Goal: Transaction & Acquisition: Purchase product/service

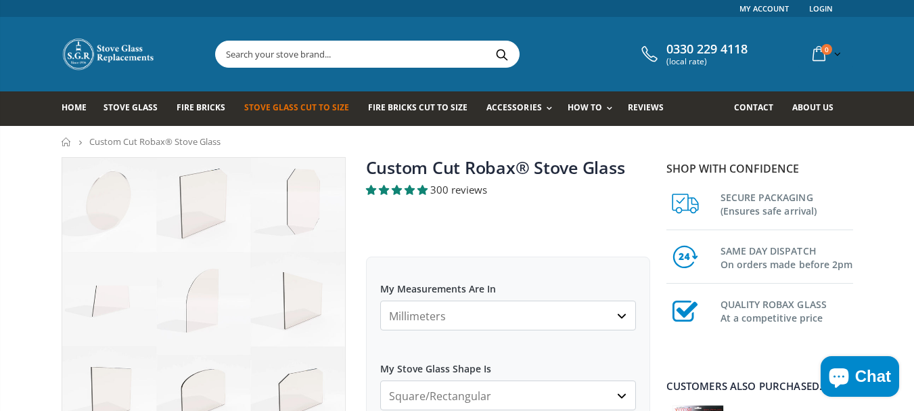
click at [427, 312] on select "Millimeters Centimeters Inches" at bounding box center [508, 315] width 256 height 30
click at [480, 319] on select "Millimeters Centimeters Inches" at bounding box center [508, 315] width 256 height 30
click at [621, 315] on select "Millimeters Centimeters Inches" at bounding box center [508, 315] width 256 height 30
click at [517, 319] on select "Millimeters Centimeters Inches" at bounding box center [508, 315] width 256 height 30
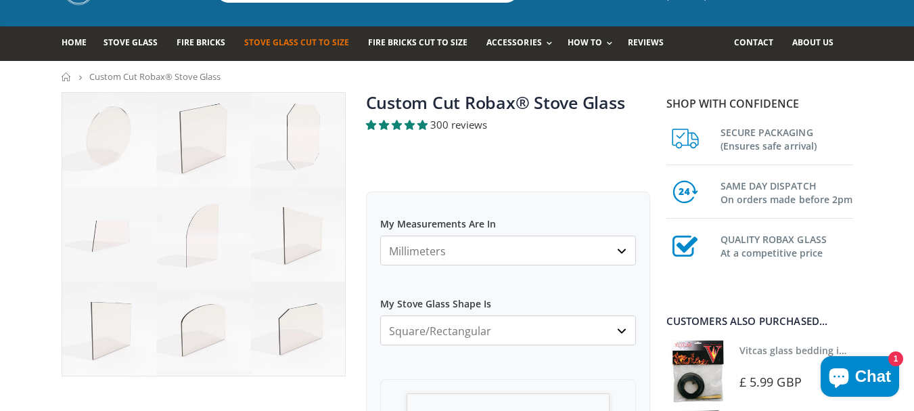
scroll to position [66, 0]
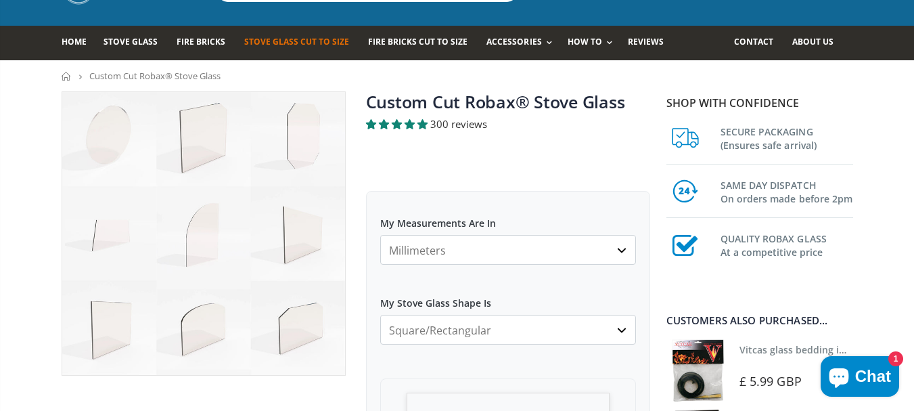
click at [405, 245] on select "Millimeters Centimeters Inches" at bounding box center [508, 250] width 256 height 30
click at [462, 248] on select "Millimeters Centimeters Inches" at bounding box center [508, 250] width 256 height 30
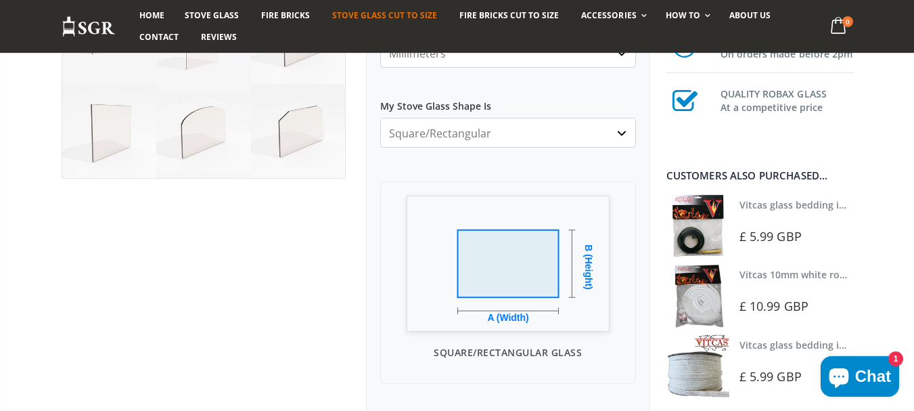
scroll to position [263, 0]
click at [516, 284] on img at bounding box center [508, 263] width 203 height 136
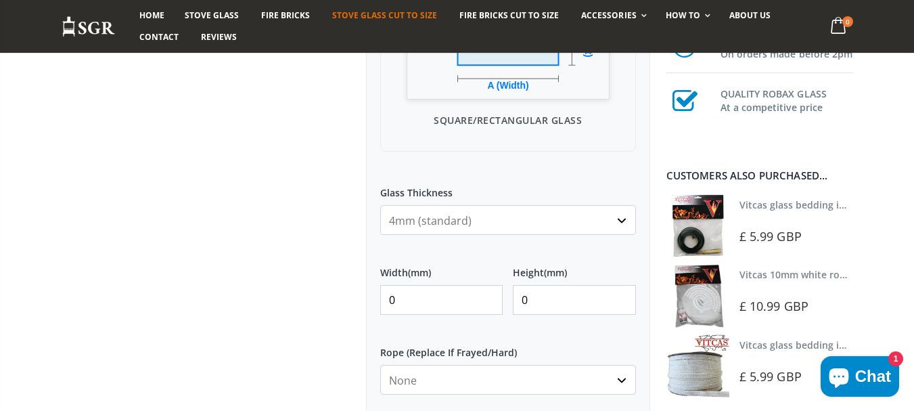
scroll to position [496, 0]
click at [409, 298] on input "0" at bounding box center [441, 299] width 123 height 30
type input "230"
click at [534, 297] on input "0" at bounding box center [574, 299] width 123 height 30
type input "230"
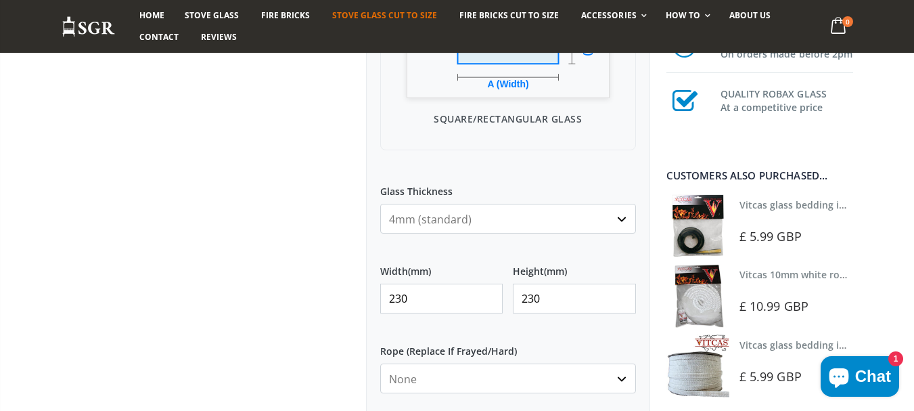
click at [534, 297] on input "230" at bounding box center [574, 299] width 123 height 30
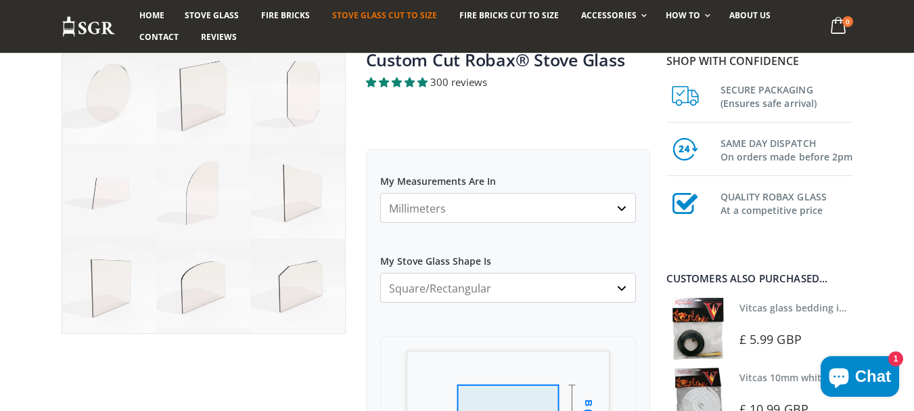
scroll to position [108, 0]
